Goal: Task Accomplishment & Management: Manage account settings

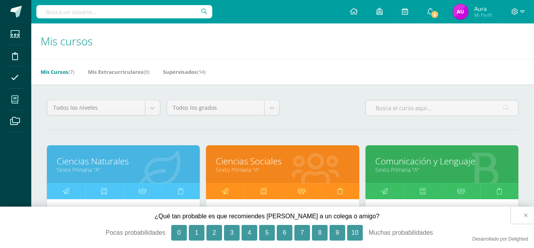
click at [526, 214] on button "×" at bounding box center [522, 215] width 23 height 17
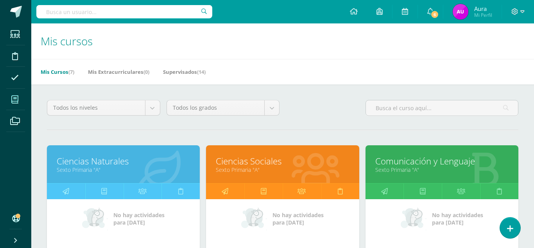
click at [93, 155] on link "Ciencias Naturales" at bounding box center [123, 161] width 133 height 12
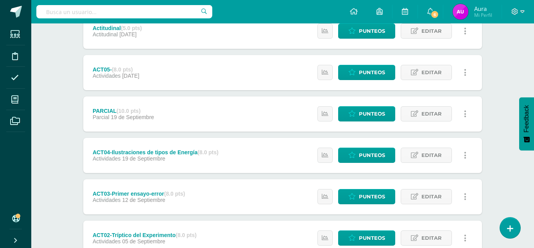
scroll to position [270, 0]
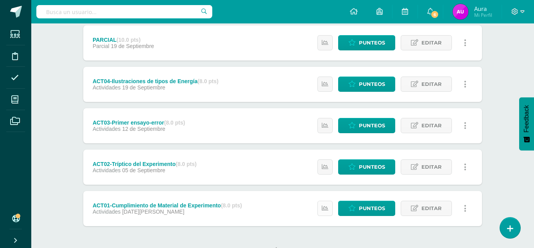
click at [324, 205] on icon at bounding box center [325, 208] width 7 height 7
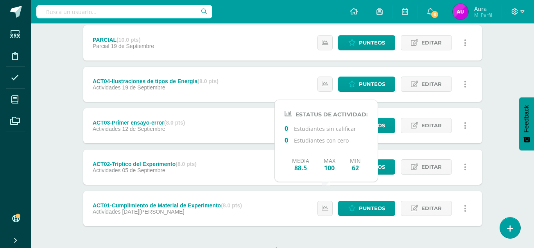
click at [383, 226] on div "No hay más resultados" at bounding box center [282, 244] width 399 height 36
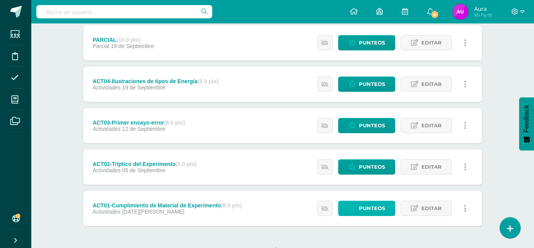
click at [379, 201] on span "Punteos" at bounding box center [372, 208] width 26 height 14
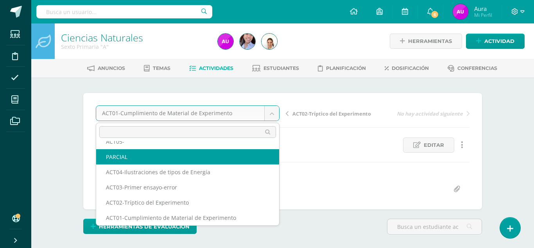
scroll to position [49, 0]
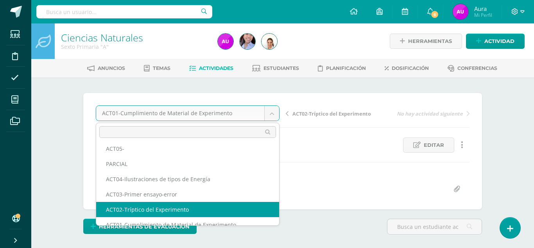
select select "/dashboard/teacher/grade-activity/124255/"
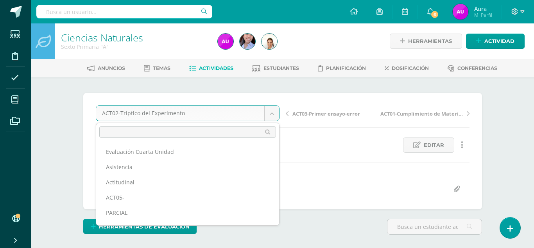
scroll to position [34, 0]
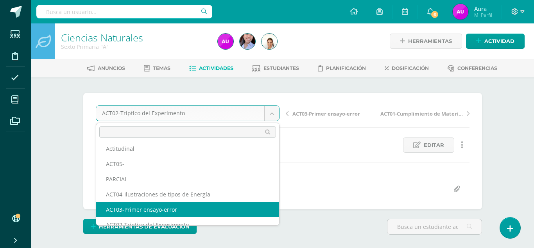
select select "/dashboard/teacher/grade-activity/124278/"
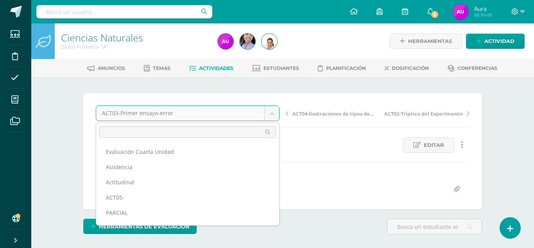
scroll to position [25, 0]
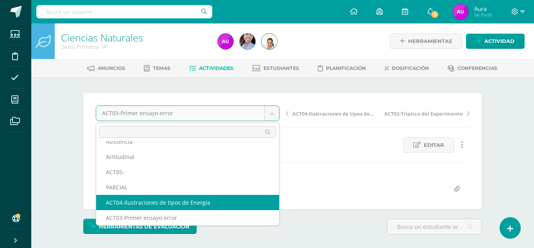
select select "/dashboard/teacher/grade-activity/124284/"
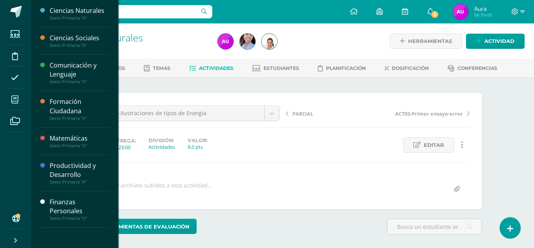
click at [18, 103] on icon at bounding box center [14, 100] width 7 height 8
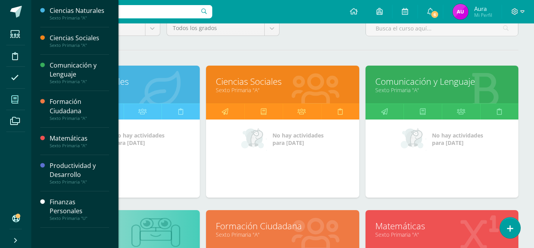
scroll to position [59, 0]
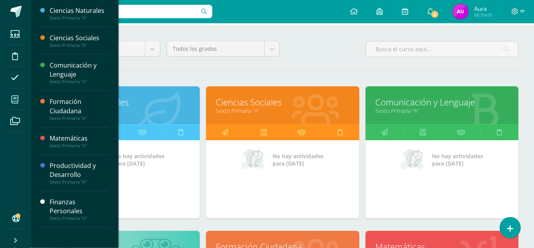
click at [0, 177] on ul "Estudiantes Disciplina Asistencia Mis cursos Archivos" at bounding box center [15, 116] width 31 height 186
click at [244, 96] on link "Ciencias Sociales" at bounding box center [282, 102] width 133 height 12
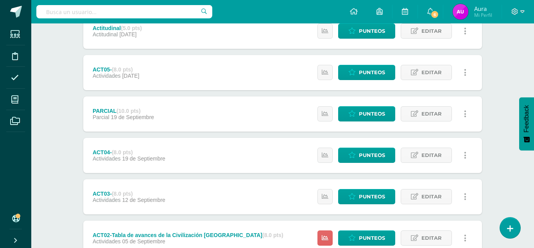
scroll to position [270, 0]
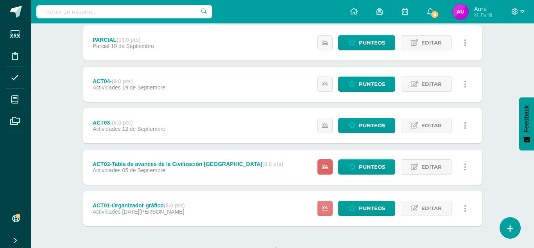
click at [326, 205] on icon at bounding box center [325, 208] width 7 height 7
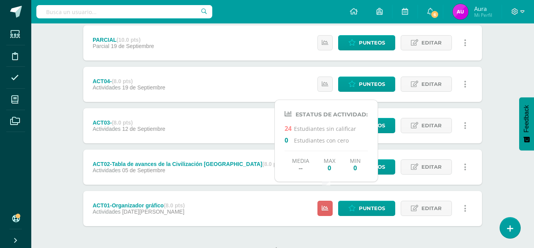
click at [364, 226] on div "No hay más resultados" at bounding box center [282, 244] width 399 height 36
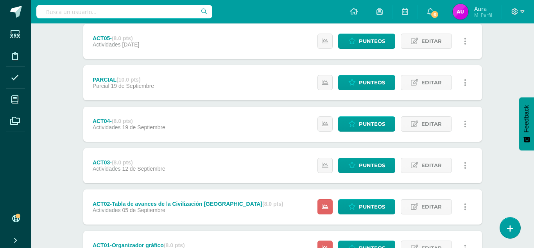
scroll to position [191, 0]
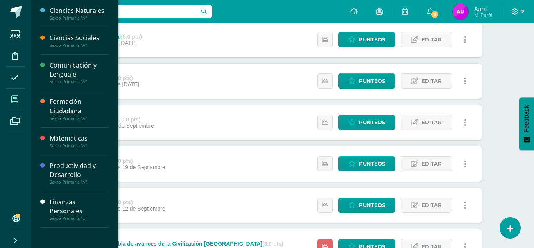
click at [22, 100] on span at bounding box center [15, 100] width 18 height 18
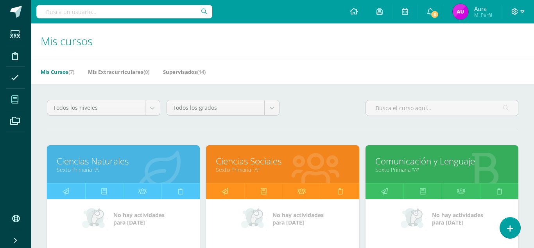
scroll to position [80, 0]
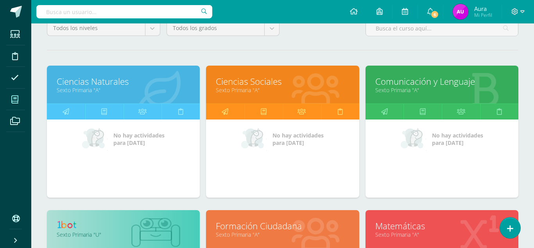
click at [402, 75] on link "Comunicación y Lenguaje" at bounding box center [441, 81] width 133 height 12
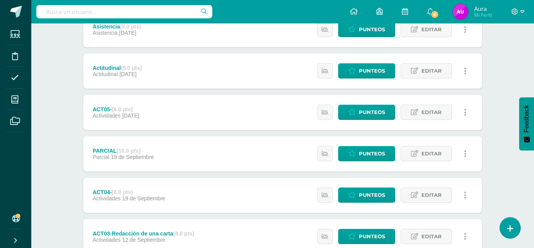
scroll to position [270, 0]
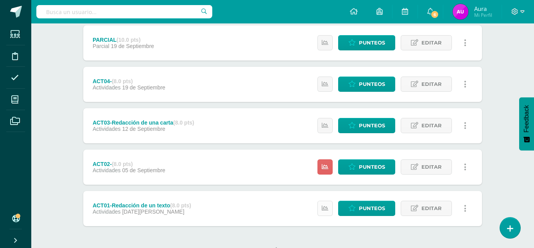
click at [330, 201] on link at bounding box center [324, 208] width 15 height 15
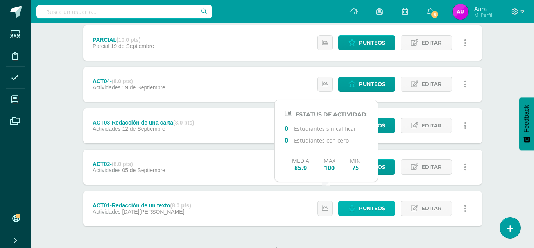
click at [381, 201] on span "Punteos" at bounding box center [372, 208] width 26 height 14
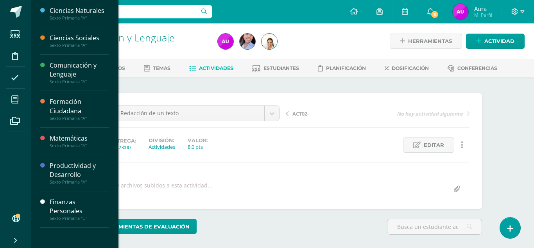
click at [17, 99] on icon at bounding box center [14, 100] width 7 height 8
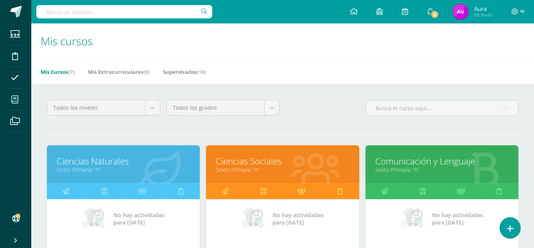
click at [233, 155] on link "Ciencias Sociales" at bounding box center [282, 161] width 133 height 12
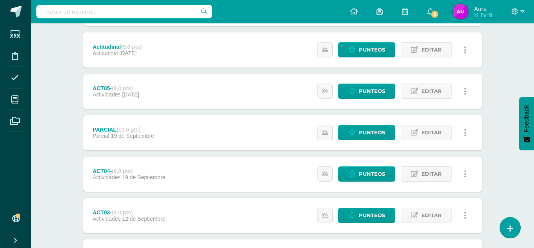
scroll to position [270, 0]
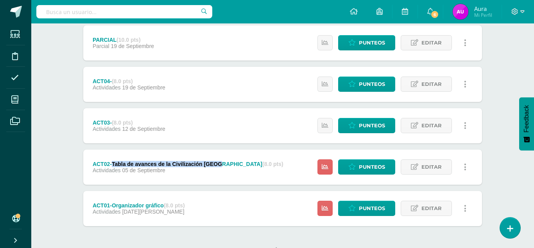
drag, startPoint x: 215, startPoint y: 148, endPoint x: 112, endPoint y: 150, distance: 103.6
click at [112, 161] on div "ACT02-Tabla de avances de la Civilización India (8.0 pts)" at bounding box center [188, 164] width 191 height 6
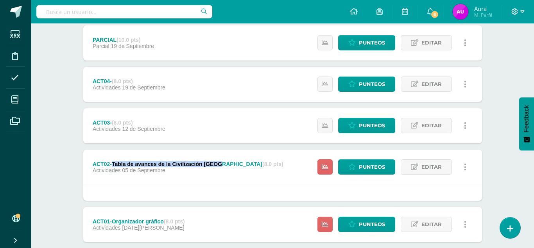
copy div "Tabla de avances de la Civilización India"
click at [421, 118] on link "Editar" at bounding box center [426, 125] width 51 height 15
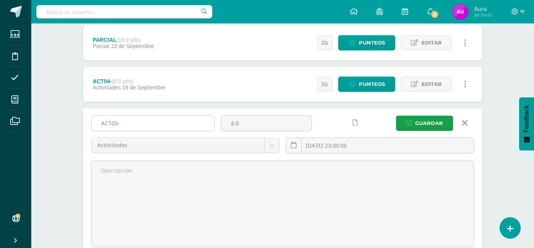
click at [157, 116] on input "ACT03-" at bounding box center [152, 123] width 123 height 15
paste input "Tabla de avances de la Civilización India"
type input "ACT03-Tabla de avances de la Civilización [GEOGRAPHIC_DATA]"
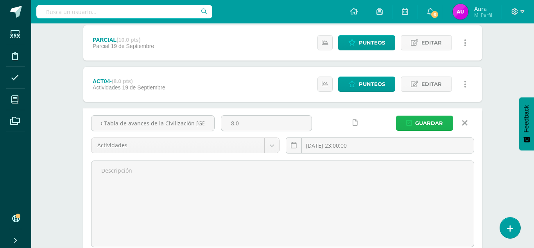
click at [429, 116] on span "Guardar" at bounding box center [429, 123] width 28 height 14
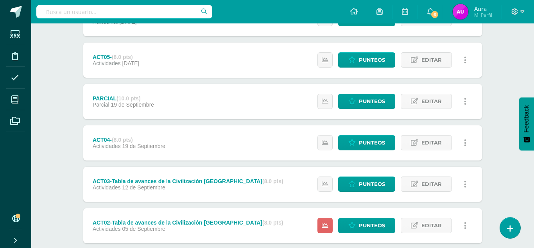
scroll to position [270, 0]
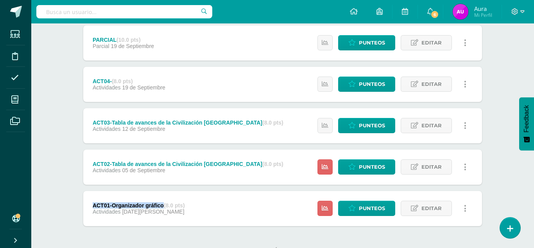
drag, startPoint x: 164, startPoint y: 190, endPoint x: 98, endPoint y: 188, distance: 65.7
click at [83, 191] on div "ACT01-Organizador gráfico (8.0 pts) Actividades 29 de Agosto Estatus de Activid…" at bounding box center [282, 208] width 399 height 35
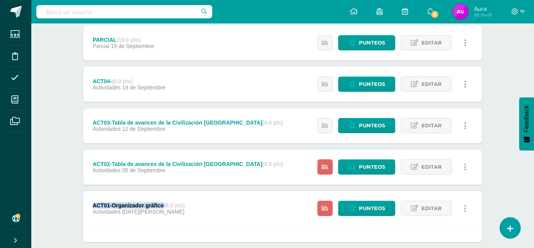
copy div "ACT01-Organizador gráfico"
click at [414, 164] on icon at bounding box center [414, 167] width 7 height 7
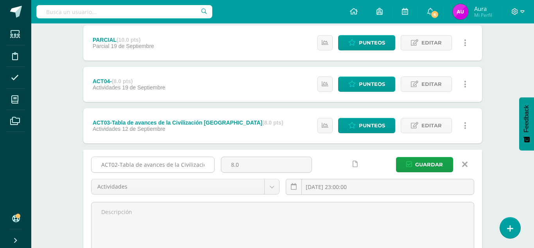
drag, startPoint x: 210, startPoint y: 148, endPoint x: 205, endPoint y: 149, distance: 4.8
click at [205, 157] on input "ACT02-Tabla de avances de la Civilización India" at bounding box center [152, 164] width 123 height 15
drag, startPoint x: 120, startPoint y: 149, endPoint x: 257, endPoint y: 153, distance: 137.6
click at [214, 157] on input "ACT02-Tabla de avances de la Civilización India" at bounding box center [152, 164] width 123 height 15
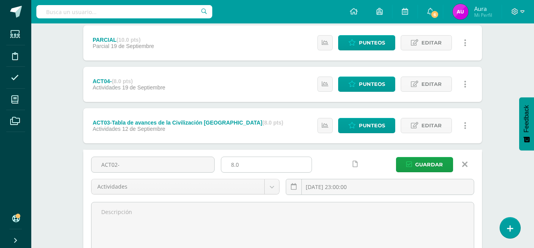
scroll to position [0, 0]
paste input "ACT01-Organizador gráfico"
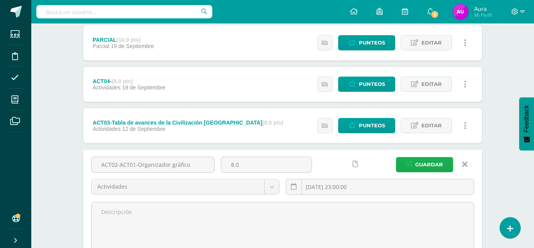
type input "ACT02-ACT01-Organizador gráfico"
click at [428, 157] on span "Guardar" at bounding box center [429, 164] width 28 height 14
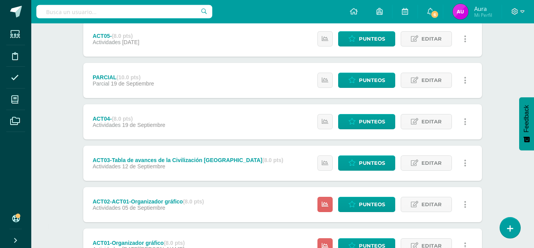
scroll to position [270, 0]
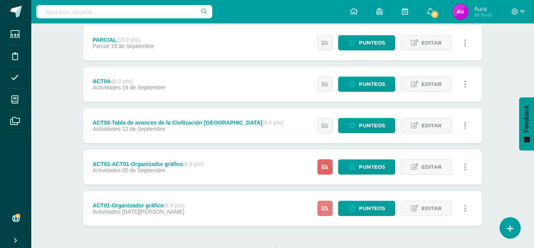
click at [329, 201] on link at bounding box center [324, 208] width 15 height 15
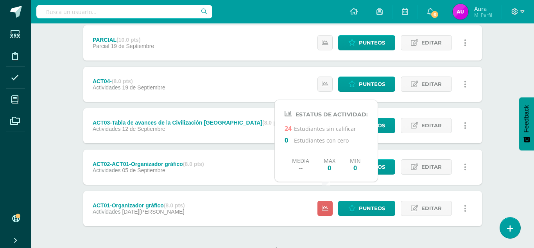
drag, startPoint x: 227, startPoint y: 151, endPoint x: 235, endPoint y: 155, distance: 8.7
click at [227, 152] on div "ACT02-ACT01-Organizador gráfico (8.0 pts) Actividades [DATE][GEOGRAPHIC_DATA] E…" at bounding box center [282, 167] width 399 height 35
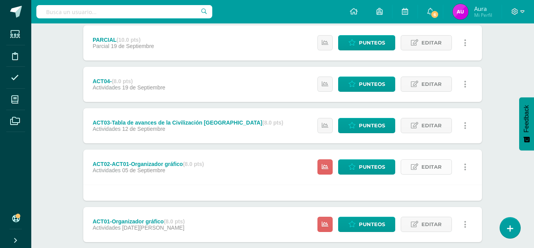
click at [442, 159] on link "Editar" at bounding box center [426, 166] width 51 height 15
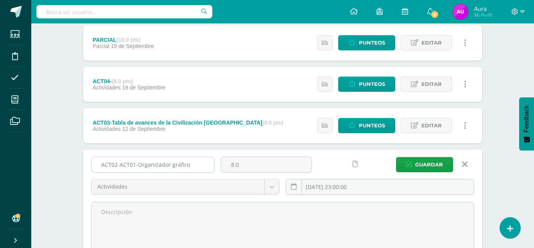
drag, startPoint x: 136, startPoint y: 150, endPoint x: 121, endPoint y: 151, distance: 14.9
click at [118, 157] on input "ACT02-ACT01-Organizador gráfico" at bounding box center [152, 164] width 123 height 15
type input "ACT02-Organizador gráfico"
click at [428, 157] on span "Guardar" at bounding box center [429, 164] width 28 height 14
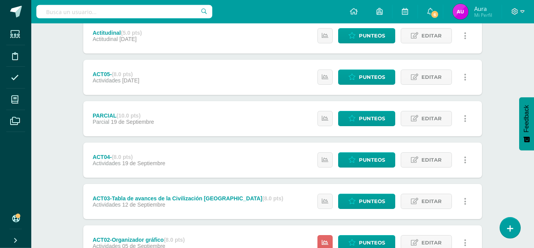
scroll to position [270, 0]
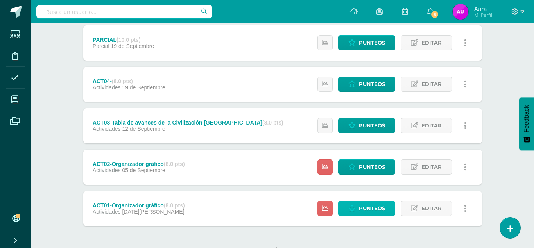
click at [378, 201] on span "Punteos" at bounding box center [372, 208] width 26 height 14
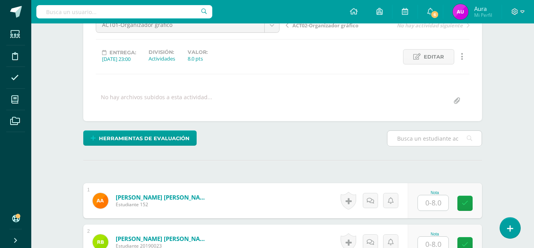
scroll to position [88, 0]
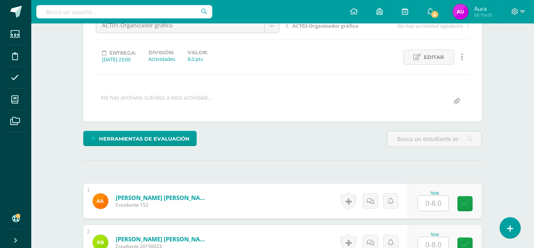
click at [433, 196] on input "text" at bounding box center [433, 203] width 30 height 15
type input "8"
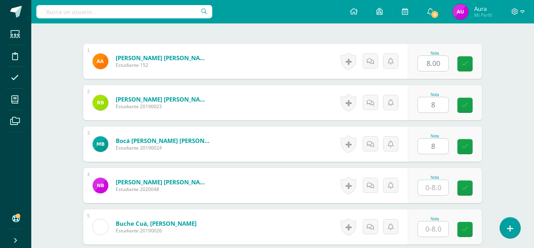
type input "8"
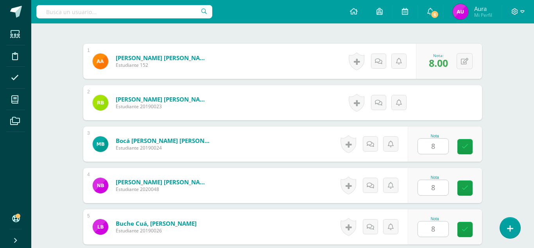
type input "8"
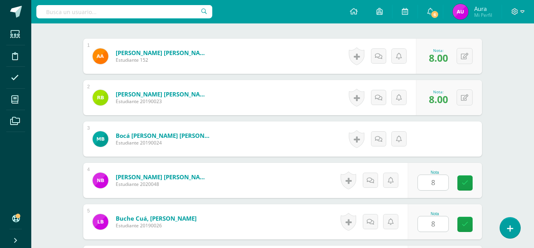
type input "8"
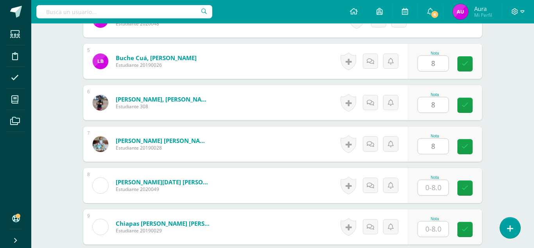
type input "8"
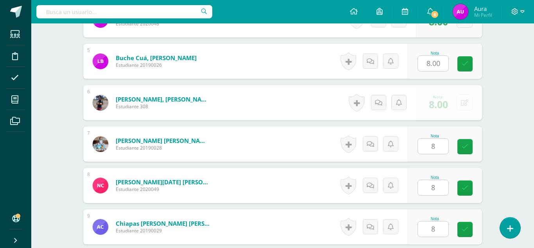
type input "8"
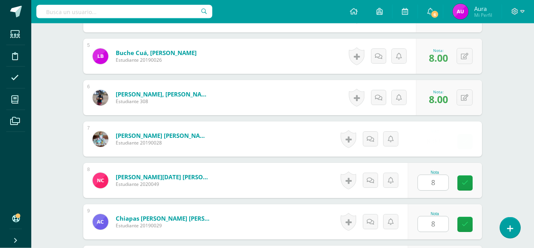
type input "8"
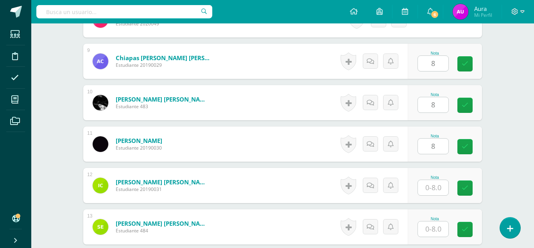
type input "8"
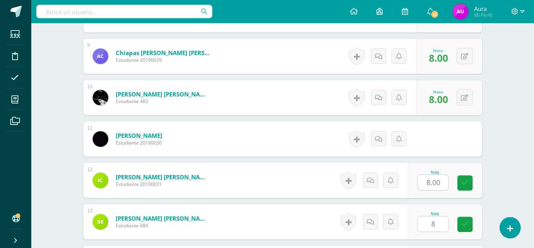
type input "8"
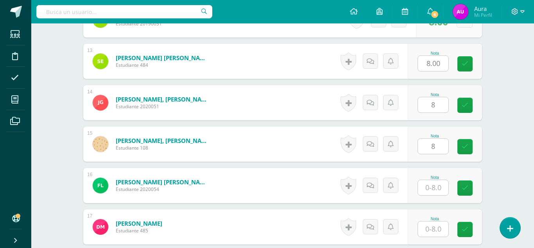
type input "8"
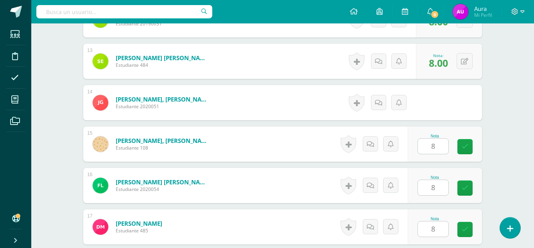
type input "8"
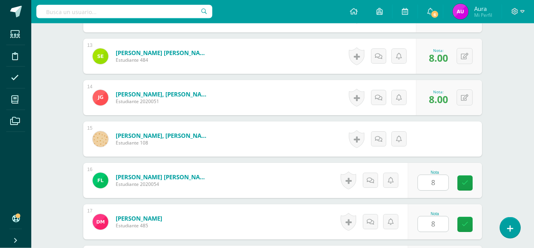
type input "8"
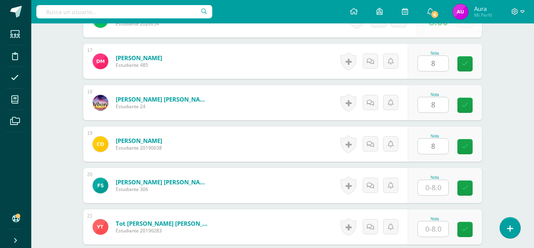
type input "8"
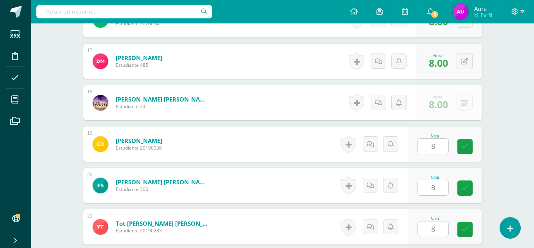
type input "8"
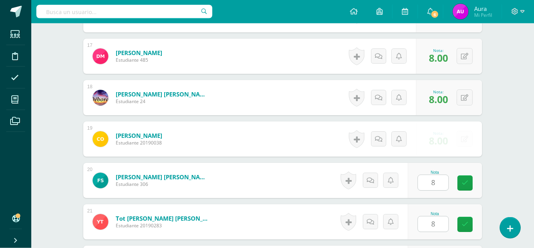
type input "8"
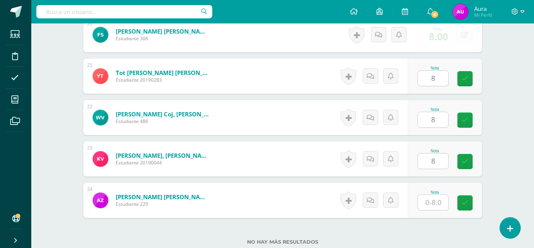
type input "8"
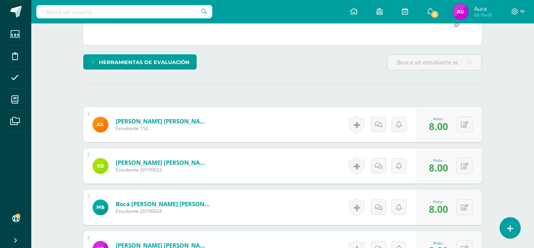
scroll to position [0, 0]
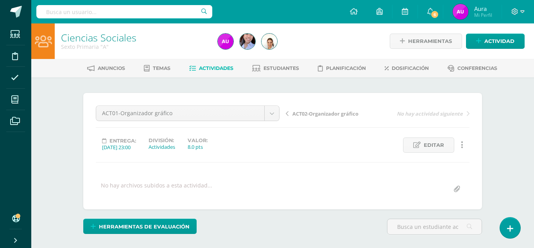
click at [215, 69] on span "Actividades" at bounding box center [216, 68] width 34 height 6
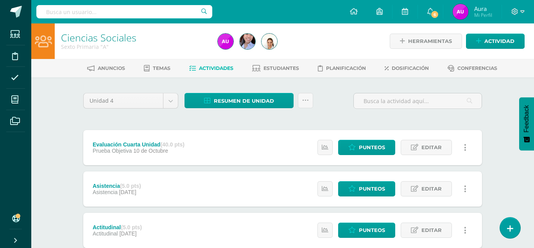
scroll to position [270, 0]
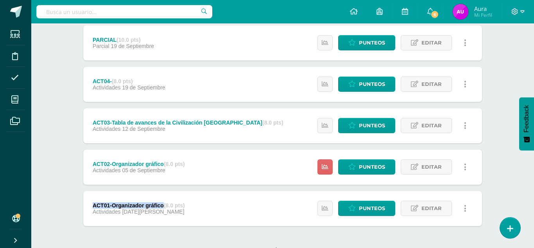
drag, startPoint x: 163, startPoint y: 190, endPoint x: 91, endPoint y: 190, distance: 71.9
click at [91, 191] on div "ACT01-Organizador gráfico (8.0 pts) Actividades 29 de Agosto" at bounding box center [138, 208] width 111 height 35
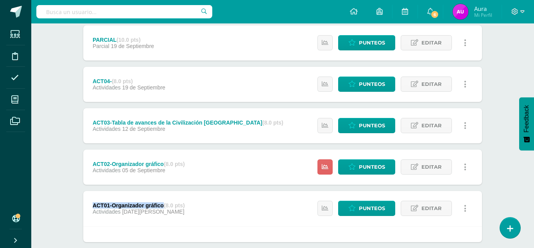
copy div "ACT01-Organizador gráfico"
drag, startPoint x: 163, startPoint y: 150, endPoint x: 81, endPoint y: 149, distance: 82.1
click at [83, 150] on div "ACT02-Organizador gráfico (8.0 pts) Actividades 05 de Septiembre Estatus de Act…" at bounding box center [282, 167] width 399 height 35
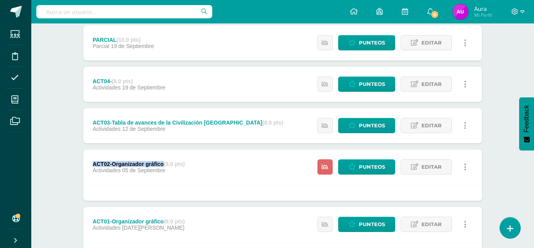
copy div "ACT02-Organizador gráfico"
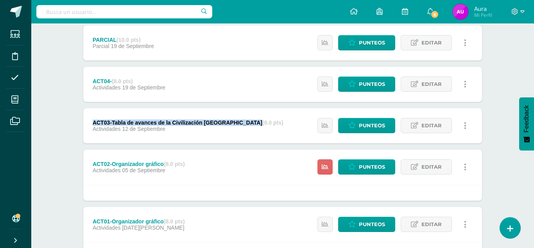
drag, startPoint x: 218, startPoint y: 109, endPoint x: 92, endPoint y: 111, distance: 125.8
click at [92, 111] on div "ACT03-Tabla de avances de la Civilización India (8.0 pts) Actividades 12 de Sep…" at bounding box center [187, 125] width 209 height 35
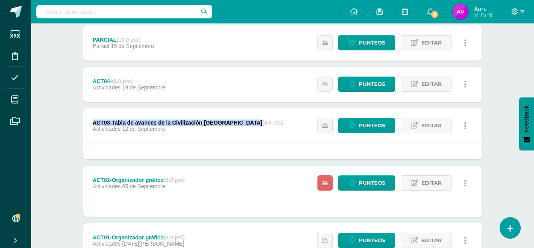
copy div "ACT03-Tabla de avances de la Civilización [GEOGRAPHIC_DATA]"
click at [429, 77] on span "Editar" at bounding box center [431, 84] width 20 height 14
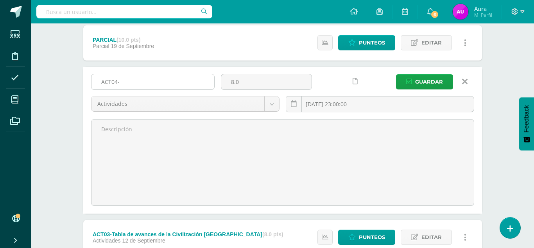
drag, startPoint x: 47, startPoint y: 64, endPoint x: 24, endPoint y: 64, distance: 22.7
click at [91, 74] on input "ACT04-" at bounding box center [152, 81] width 123 height 15
paste input "Repaso de Baile Folclórico"
type input "ACT04-Repaso de Baile Folclórico"
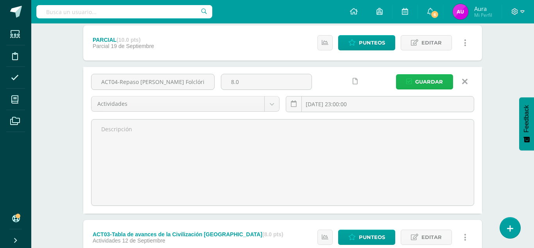
click at [429, 75] on span "Guardar" at bounding box center [429, 82] width 28 height 14
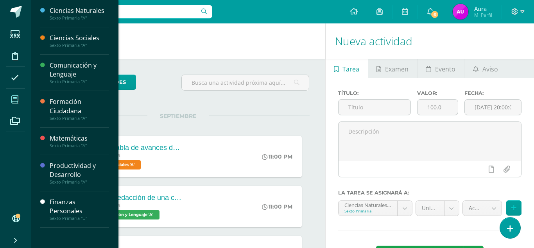
click at [23, 102] on span at bounding box center [15, 100] width 18 height 18
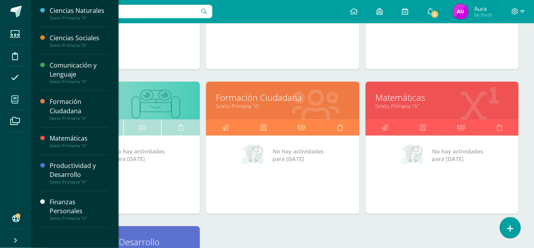
scroll to position [194, 0]
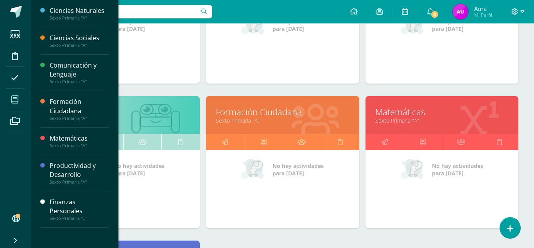
click at [266, 106] on link "Formación Ciudadana" at bounding box center [282, 112] width 133 height 12
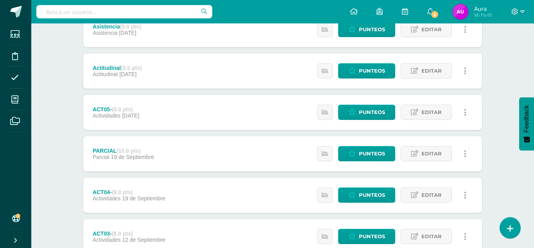
scroll to position [270, 0]
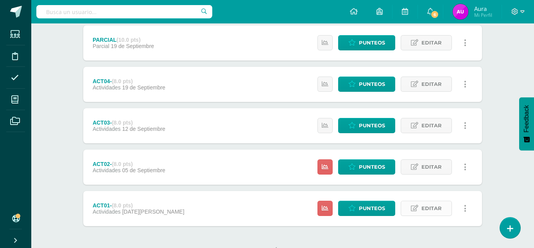
click at [424, 201] on span "Editar" at bounding box center [431, 208] width 20 height 14
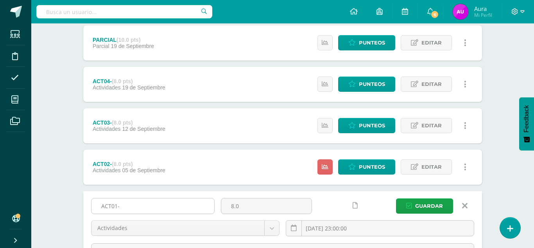
drag, startPoint x: 128, startPoint y: 190, endPoint x: 65, endPoint y: 194, distance: 63.0
click at [91, 199] on input "ACT01-" at bounding box center [152, 206] width 123 height 15
paste input "Organizador gráfico"
type input "ACT01-Organizador gráfico"
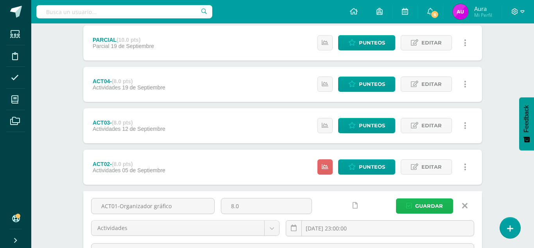
click at [433, 199] on span "Guardar" at bounding box center [429, 206] width 28 height 14
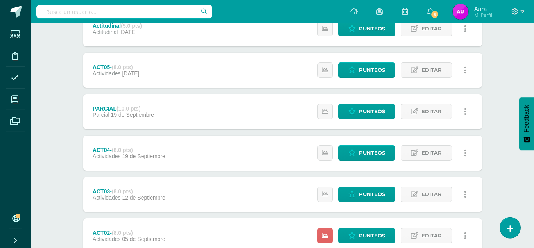
scroll to position [239, 0]
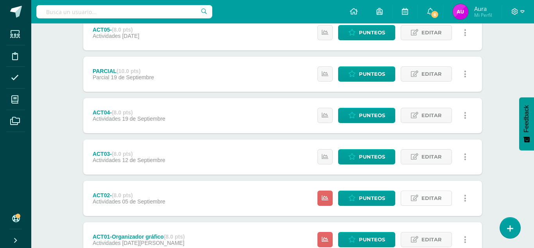
click at [424, 191] on span "Editar" at bounding box center [431, 198] width 20 height 14
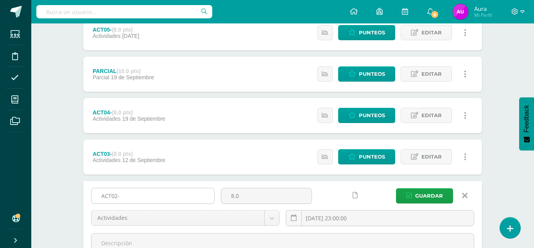
drag, startPoint x: 147, startPoint y: 181, endPoint x: 78, endPoint y: 186, distance: 68.9
click at [91, 188] on input "ACT02-" at bounding box center [152, 195] width 123 height 15
type input "v"
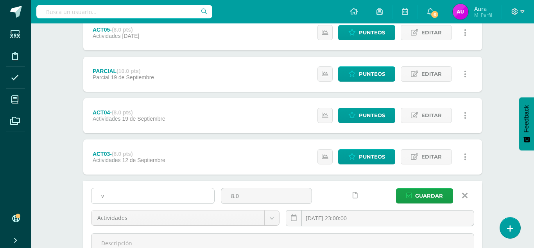
drag, startPoint x: 130, startPoint y: 176, endPoint x: 69, endPoint y: 180, distance: 61.5
click at [91, 188] on input "v" at bounding box center [152, 195] width 123 height 15
paste input "ACT02-Organizador gráfico"
type input "ACT02-Organizador gráfico"
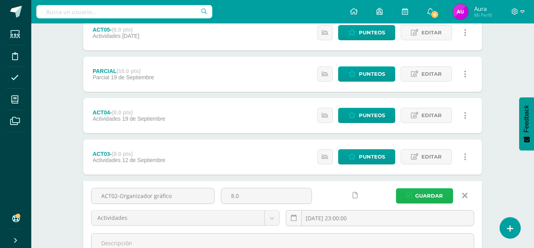
click at [421, 189] on span "Guardar" at bounding box center [429, 196] width 28 height 14
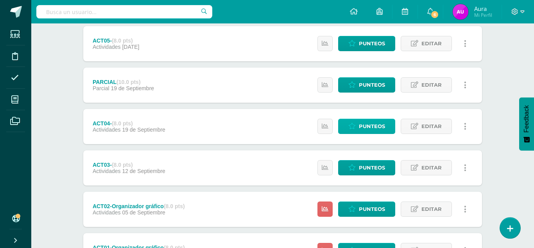
scroll to position [239, 0]
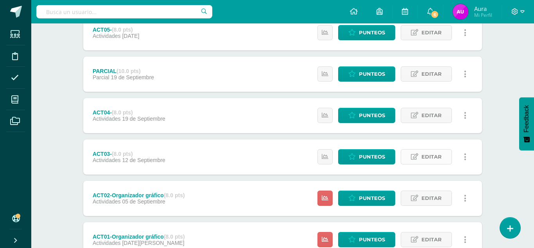
click at [418, 149] on link "Editar" at bounding box center [426, 156] width 51 height 15
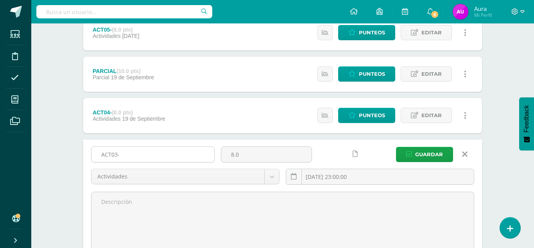
drag, startPoint x: 122, startPoint y: 143, endPoint x: 78, endPoint y: 142, distance: 43.4
click at [91, 147] on input "ACT03-" at bounding box center [152, 154] width 123 height 15
paste input "ACT03-Tabla de avances de la Civilización [GEOGRAPHIC_DATA]"
type input "ACT03-Tabla de avances de la Civilización [GEOGRAPHIC_DATA]"
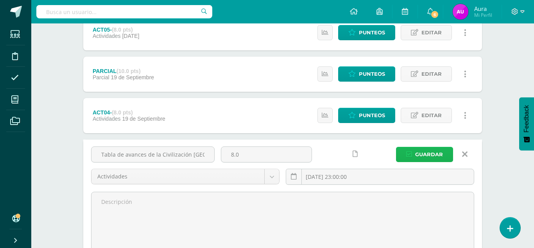
click at [428, 147] on span "Guardar" at bounding box center [429, 154] width 28 height 14
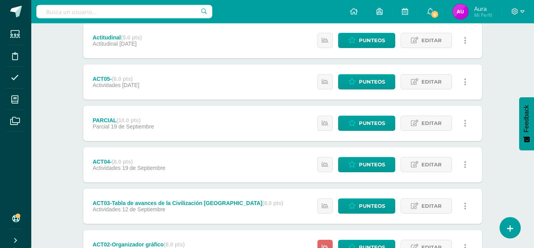
scroll to position [199, 0]
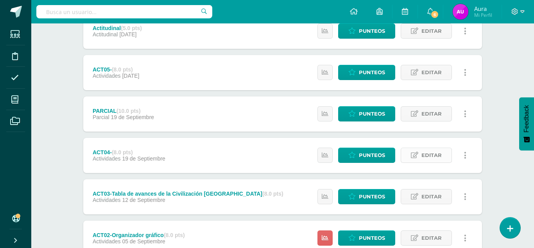
click at [427, 148] on span "Editar" at bounding box center [431, 155] width 20 height 14
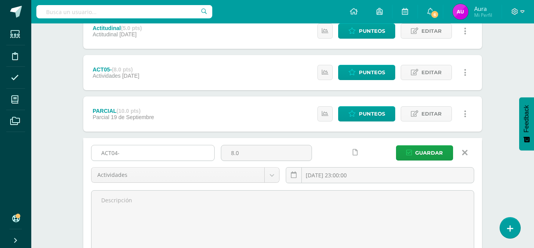
click at [146, 145] on input "ACT04-" at bounding box center [152, 152] width 123 height 15
click at [168, 145] on input "ACT04-Repaso de Baile Fólklorico" at bounding box center [152, 152] width 123 height 15
drag, startPoint x: 193, startPoint y: 140, endPoint x: 83, endPoint y: 142, distance: 109.8
click at [91, 145] on input "ACT04-Repaso [PERSON_NAME] Folclórico" at bounding box center [152, 152] width 123 height 15
type input "ACT04-Repaso [PERSON_NAME] Folclórico"
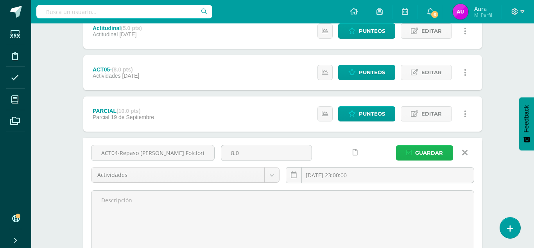
click at [426, 146] on span "Guardar" at bounding box center [429, 153] width 28 height 14
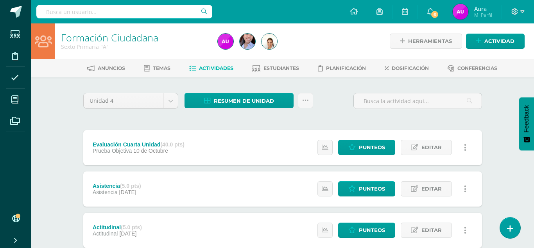
click at [339, 35] on div at bounding box center [295, 41] width 160 height 36
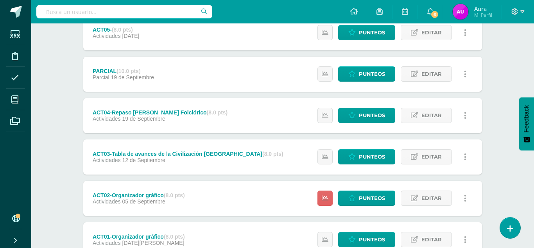
click at [494, 101] on div "Unidad 4 Unidad 1 Unidad 2 Unidad 3 Unidad 4 Resumen de unidad Descargar como H…" at bounding box center [283, 73] width 430 height 471
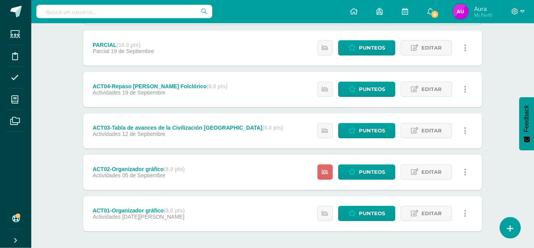
scroll to position [270, 0]
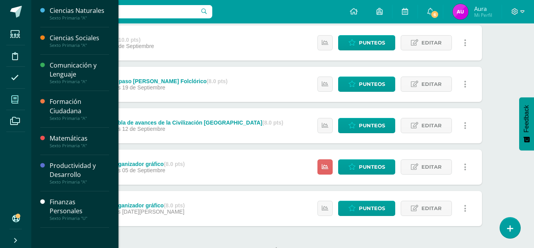
click at [18, 100] on icon at bounding box center [14, 100] width 7 height 8
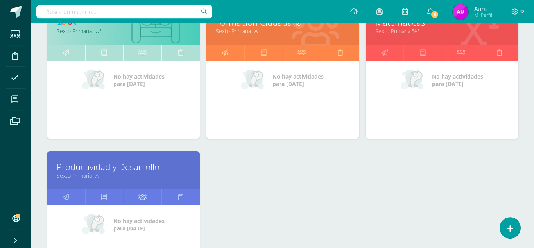
scroll to position [313, 0]
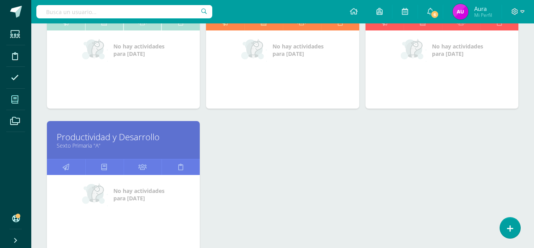
click at [103, 131] on link "Productividad y Desarrollo" at bounding box center [123, 137] width 133 height 12
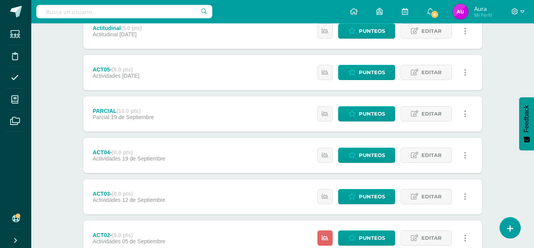
scroll to position [270, 0]
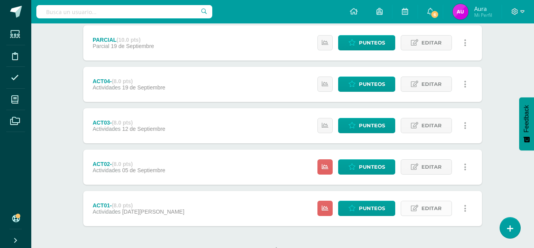
click at [429, 201] on span "Editar" at bounding box center [431, 208] width 20 height 14
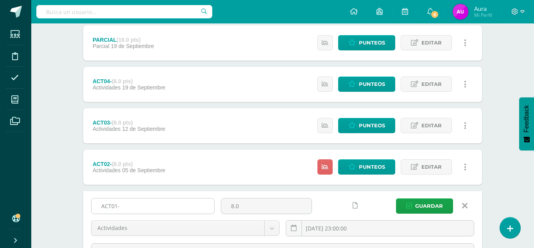
click at [163, 199] on input "ACT01-" at bounding box center [152, 206] width 123 height 15
drag, startPoint x: 192, startPoint y: 192, endPoint x: 120, endPoint y: 192, distance: 71.5
click at [120, 199] on input "ACT01-Análisis de Caso 01" at bounding box center [152, 206] width 123 height 15
type input "ACT01-Análisis de Caso 01"
click at [411, 203] on icon "submit" at bounding box center [409, 206] width 6 height 7
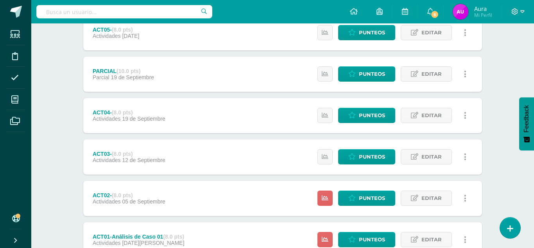
scroll to position [270, 0]
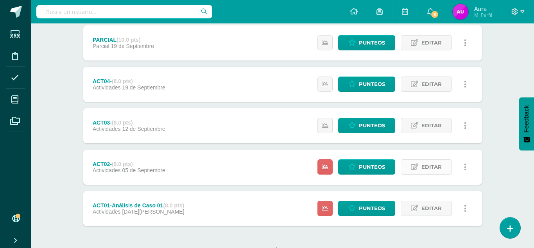
click at [424, 160] on span "Editar" at bounding box center [431, 167] width 20 height 14
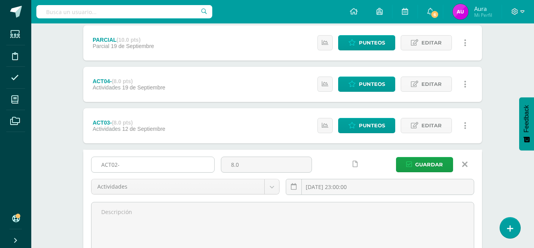
click at [150, 157] on input "ACT02-" at bounding box center [152, 164] width 123 height 15
paste input "Análisis de Caso 01"
type input "ACT02-Análisis de Caso 02"
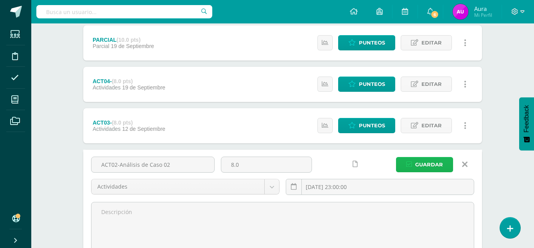
click at [419, 157] on span "Guardar" at bounding box center [429, 164] width 28 height 14
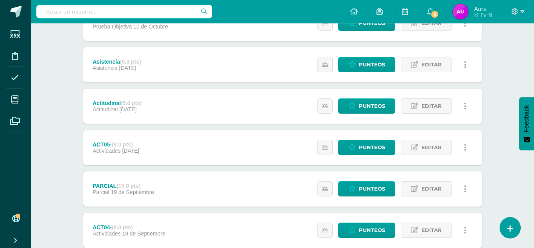
scroll to position [111, 0]
